Goal: Find specific page/section: Find specific page/section

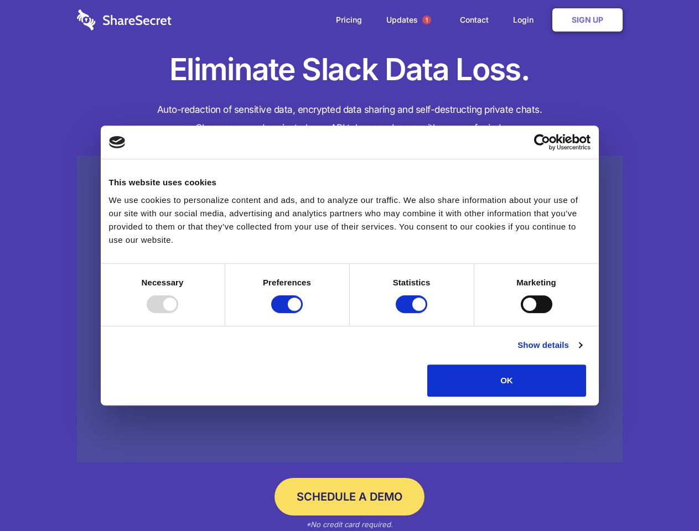
click at [178, 313] on div at bounding box center [163, 304] width 32 height 18
click at [303, 313] on input "Preferences" at bounding box center [287, 304] width 32 height 18
checkbox input "false"
click at [413, 313] on input "Statistics" at bounding box center [412, 304] width 32 height 18
checkbox input "false"
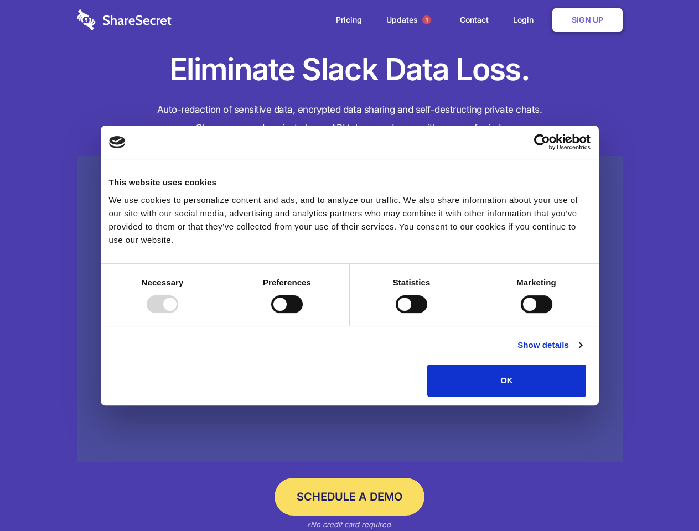
click at [521, 313] on input "Marketing" at bounding box center [537, 304] width 32 height 18
checkbox input "true"
click at [581, 352] on link "Show details" at bounding box center [549, 345] width 64 height 13
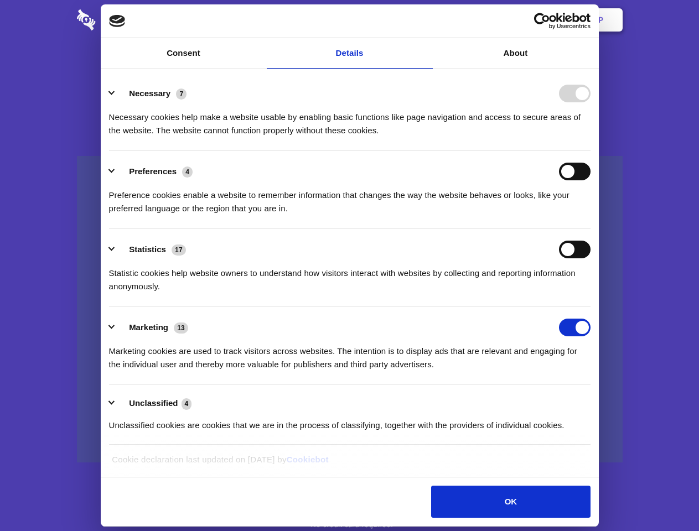
click at [590, 150] on li "Necessary 7 Necessary cookies help make a website usable by enabling basic func…" at bounding box center [349, 111] width 481 height 78
click at [426, 20] on span "1" at bounding box center [426, 19] width 9 height 9
